Goal: Browse casually

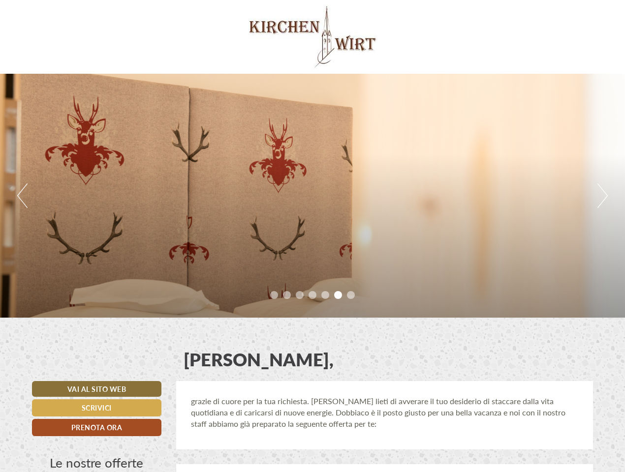
click at [312, 236] on div "Previous Next 1 2 3 4 5 6 7" at bounding box center [312, 196] width 625 height 244
click at [22, 196] on button "Previous" at bounding box center [22, 195] width 10 height 25
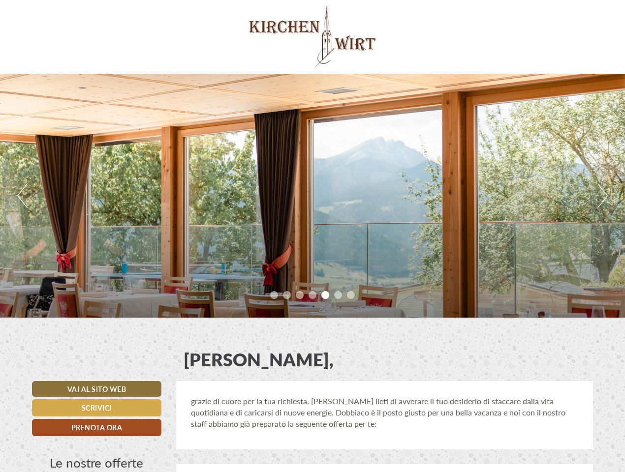
click at [312, 196] on div "Previous Next 1 2 3 4 5 6 7" at bounding box center [312, 196] width 625 height 244
click at [602, 196] on button "Next" at bounding box center [602, 195] width 10 height 25
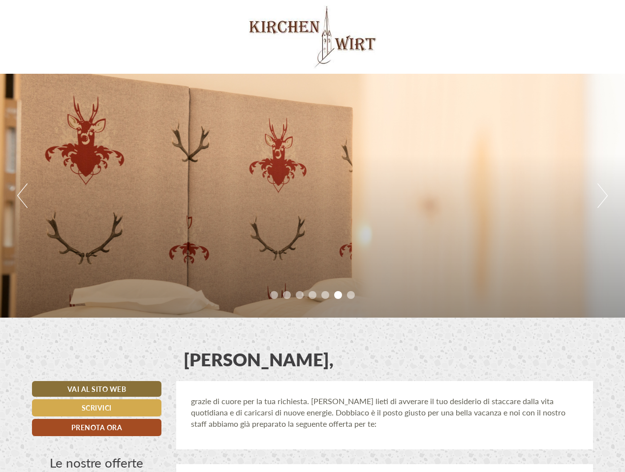
click at [274, 295] on li "1" at bounding box center [274, 295] width 8 height 8
click at [287, 295] on li "2" at bounding box center [287, 295] width 8 height 8
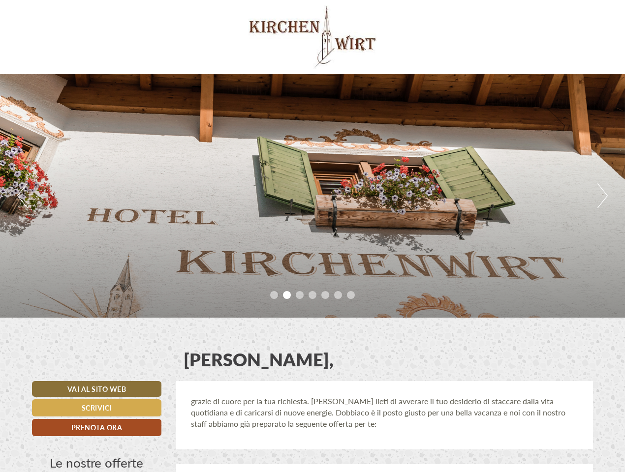
click at [299, 295] on li "3" at bounding box center [300, 295] width 8 height 8
click at [312, 295] on li "4" at bounding box center [312, 295] width 8 height 8
click at [325, 295] on li "5" at bounding box center [325, 295] width 8 height 8
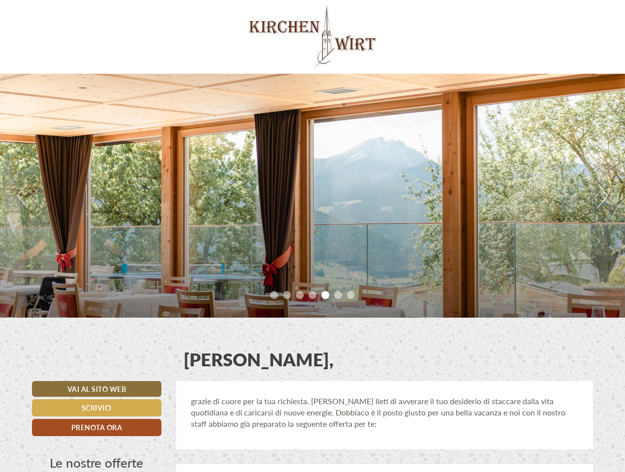
click at [338, 295] on li "6" at bounding box center [338, 295] width 8 height 8
